Goal: Use online tool/utility

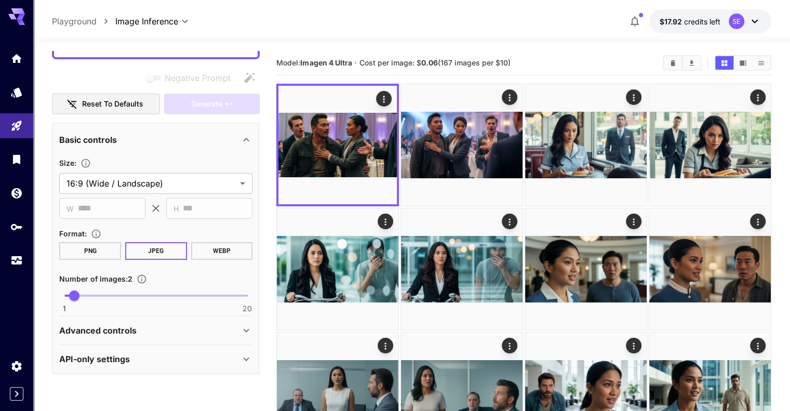
scroll to position [95, 0]
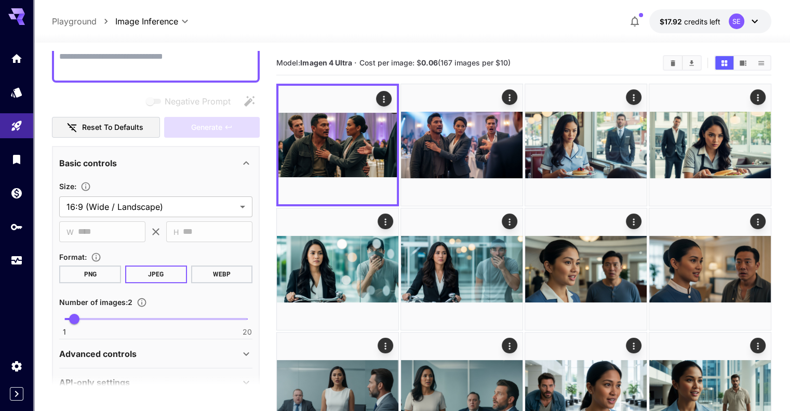
paste textarea "**********"
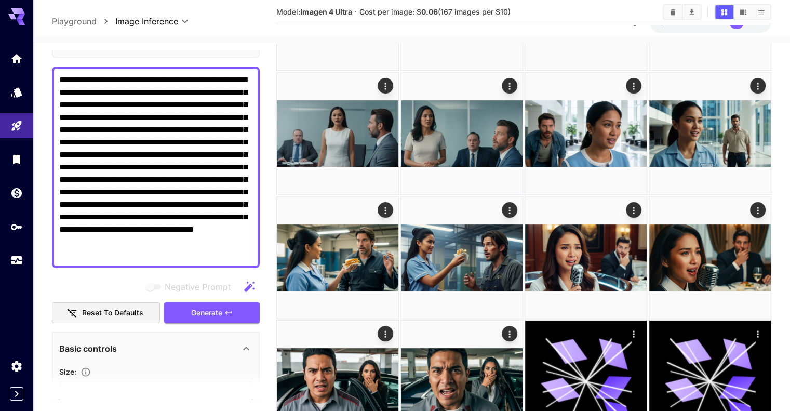
scroll to position [19, 0]
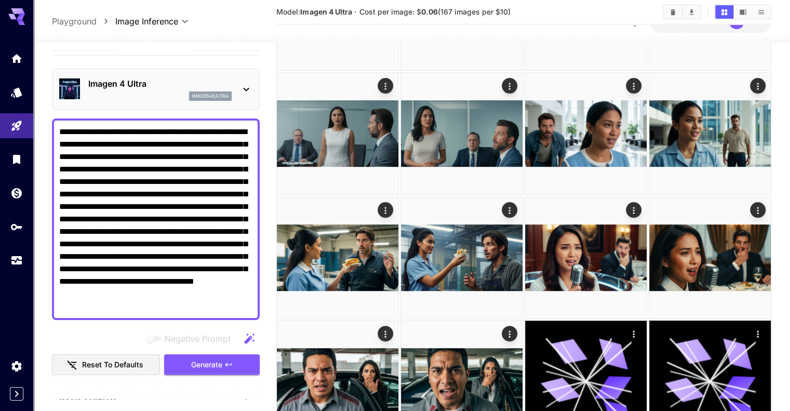
type textarea "**********"
click at [215, 366] on span "Generate" at bounding box center [206, 364] width 31 height 13
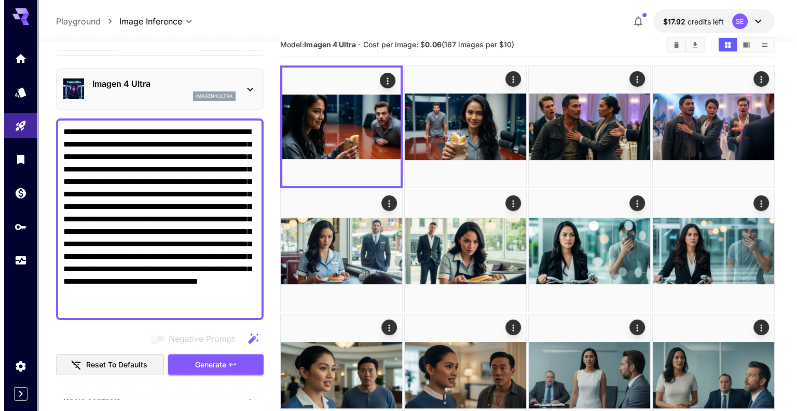
scroll to position [0, 0]
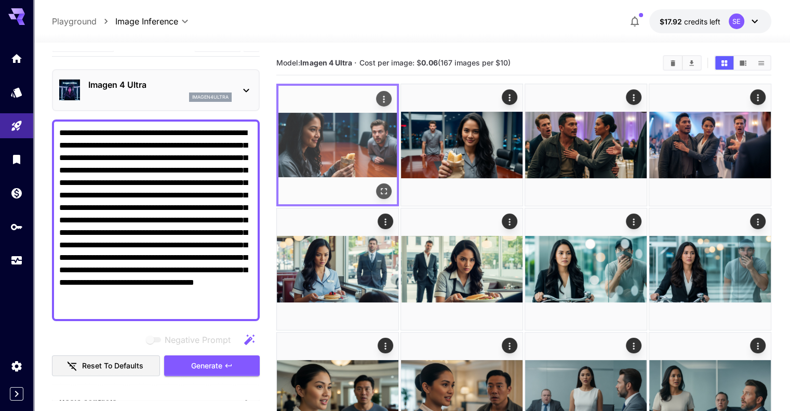
click at [376, 183] on button "Open in fullscreen" at bounding box center [384, 191] width 16 height 16
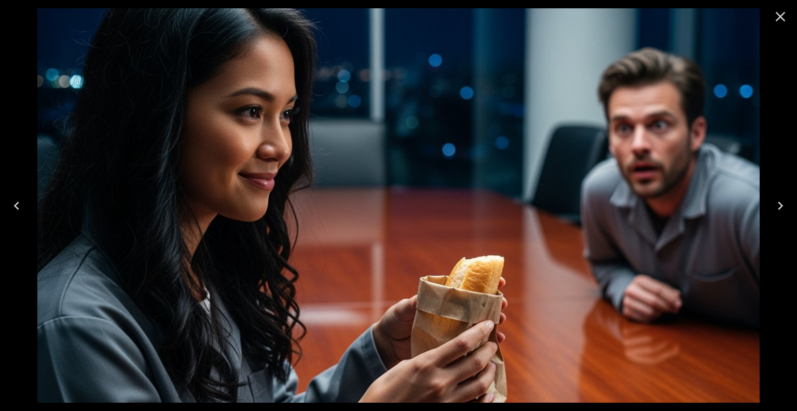
click at [784, 19] on icon "Close" at bounding box center [781, 17] width 10 height 10
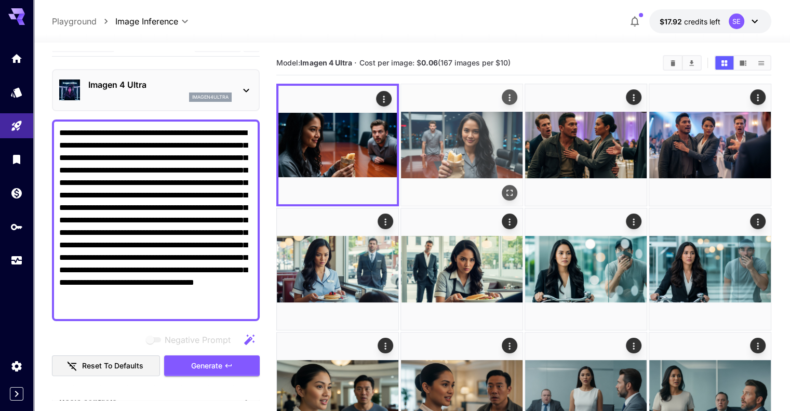
click at [502, 185] on button "Open in fullscreen" at bounding box center [510, 193] width 16 height 16
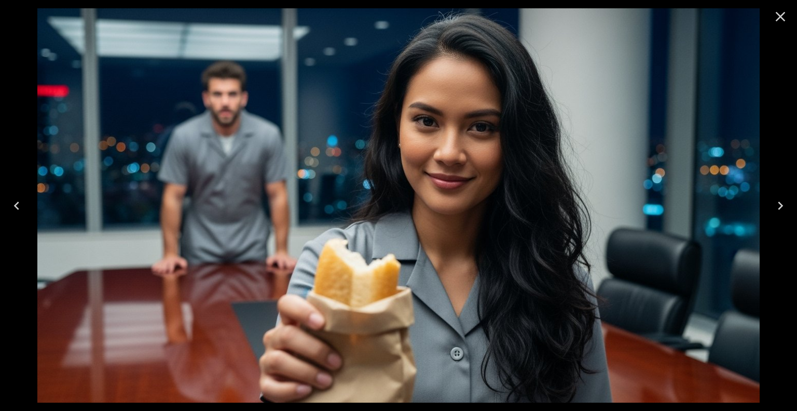
click at [787, 12] on icon "Close" at bounding box center [781, 16] width 17 height 17
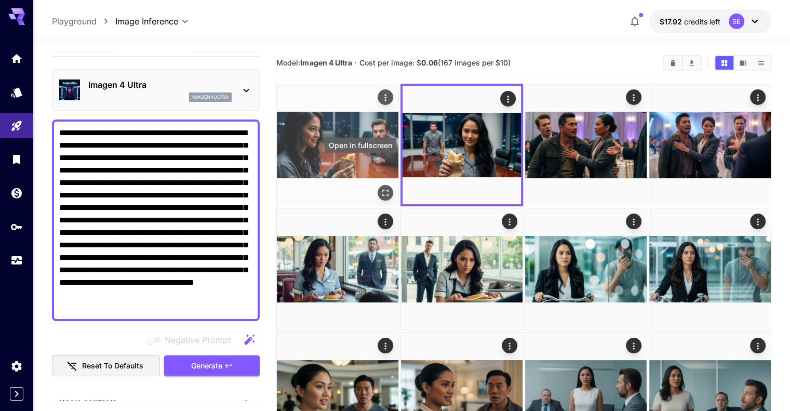
click at [380, 187] on icon "Open in fullscreen" at bounding box center [385, 192] width 10 height 10
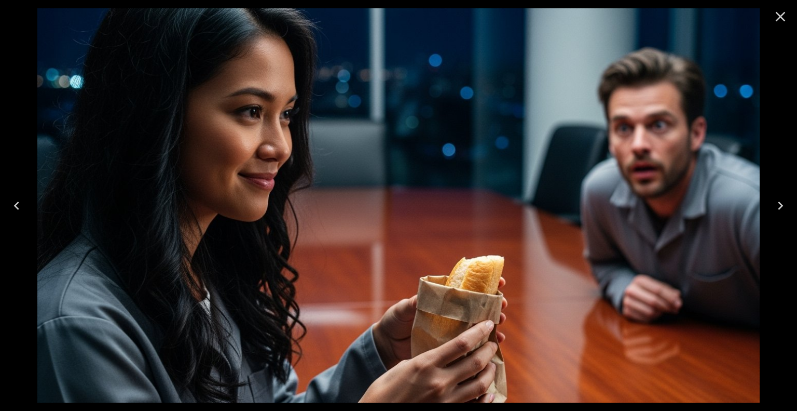
click at [783, 15] on icon "Close" at bounding box center [781, 17] width 10 height 10
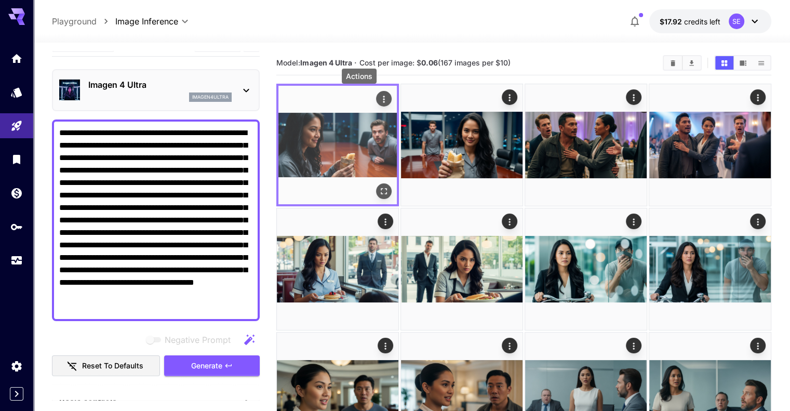
click at [378, 97] on icon "Actions" at bounding box center [383, 99] width 10 height 10
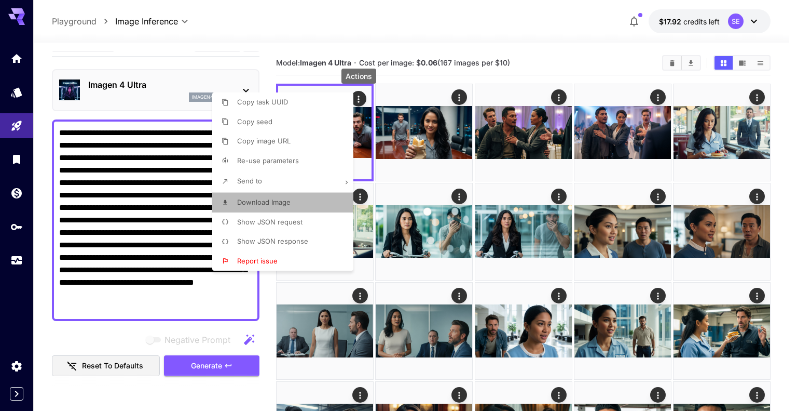
click at [306, 204] on li "Download Image" at bounding box center [285, 203] width 147 height 20
